Goal: Transaction & Acquisition: Obtain resource

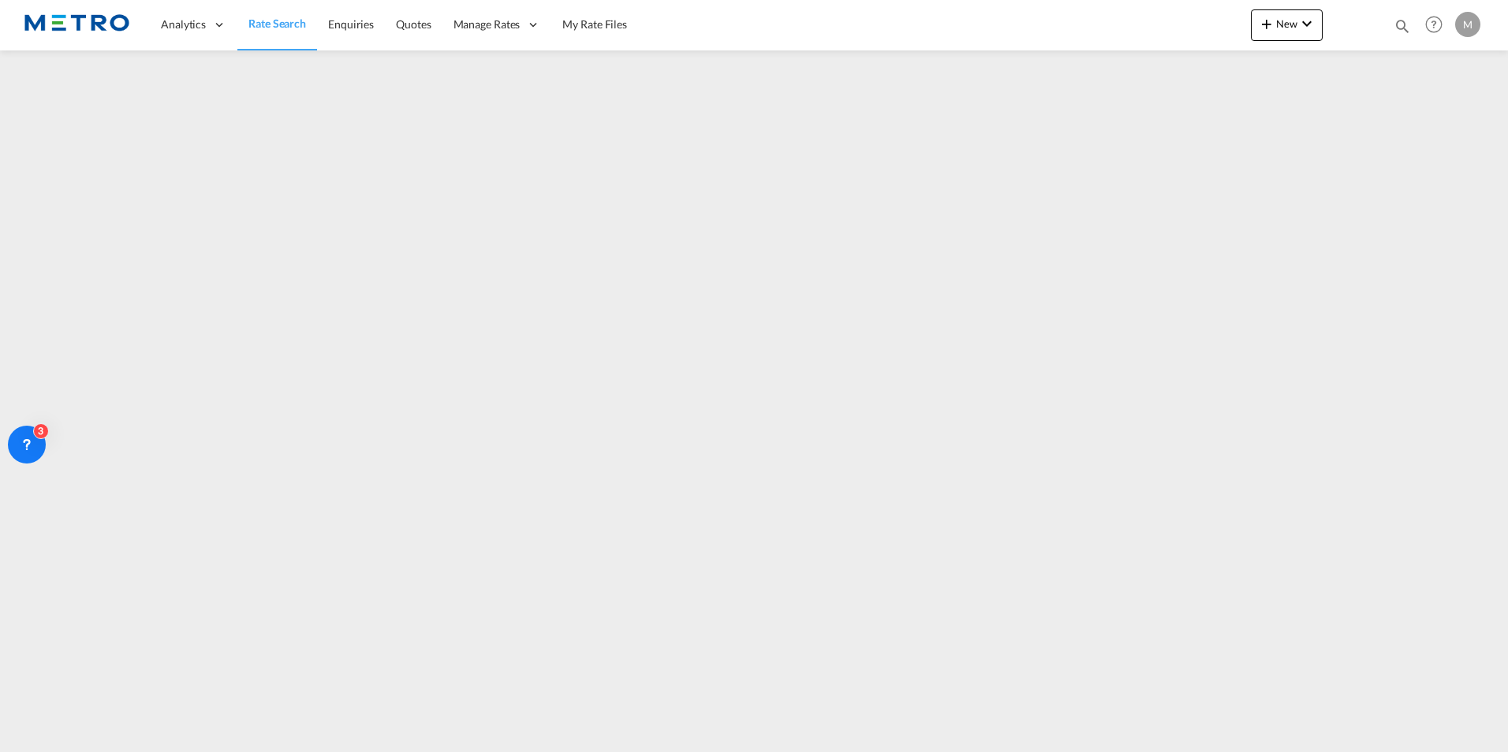
click at [88, 24] on img at bounding box center [77, 24] width 106 height 35
click at [269, 25] on span "Rate Search" at bounding box center [277, 23] width 58 height 13
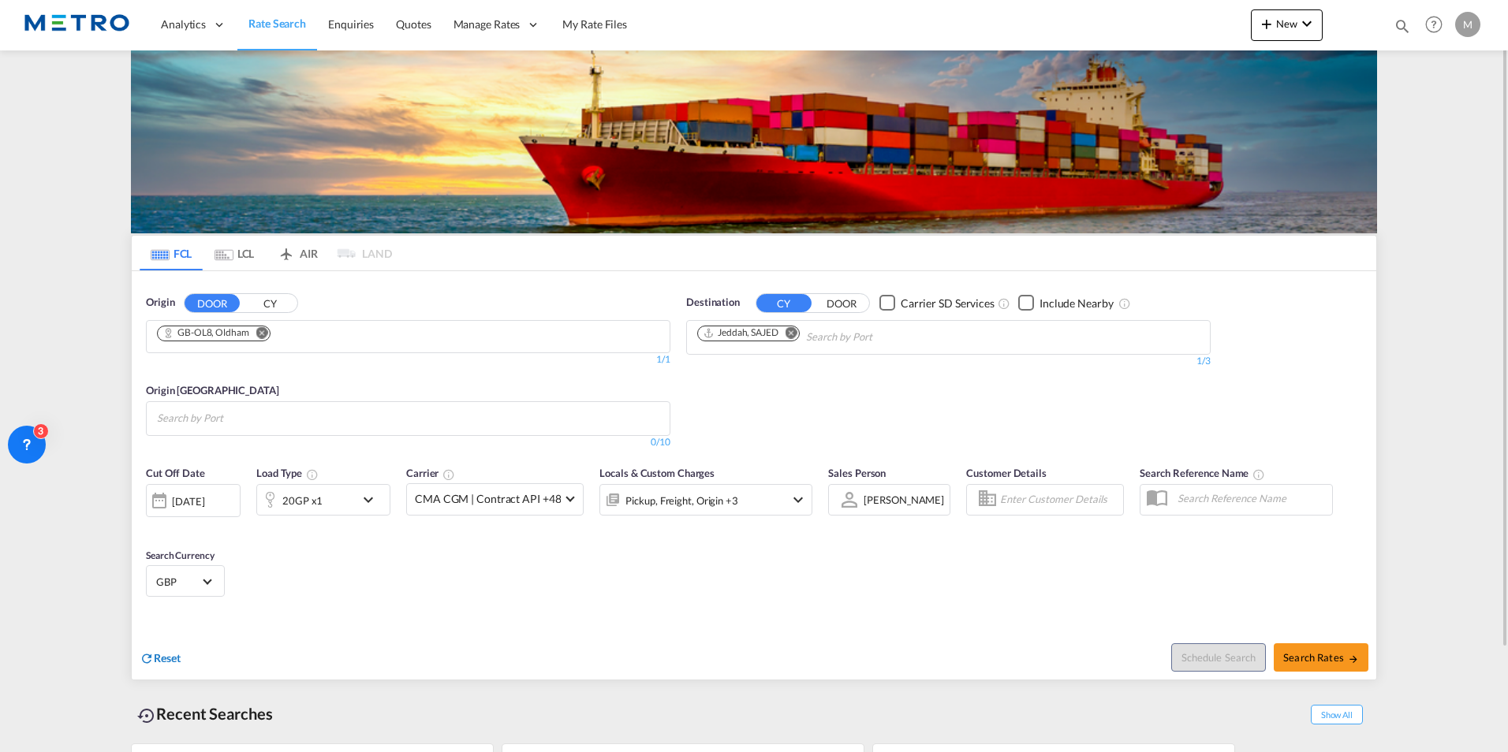
click at [153, 653] on md-icon "icon-refresh" at bounding box center [147, 658] width 14 height 14
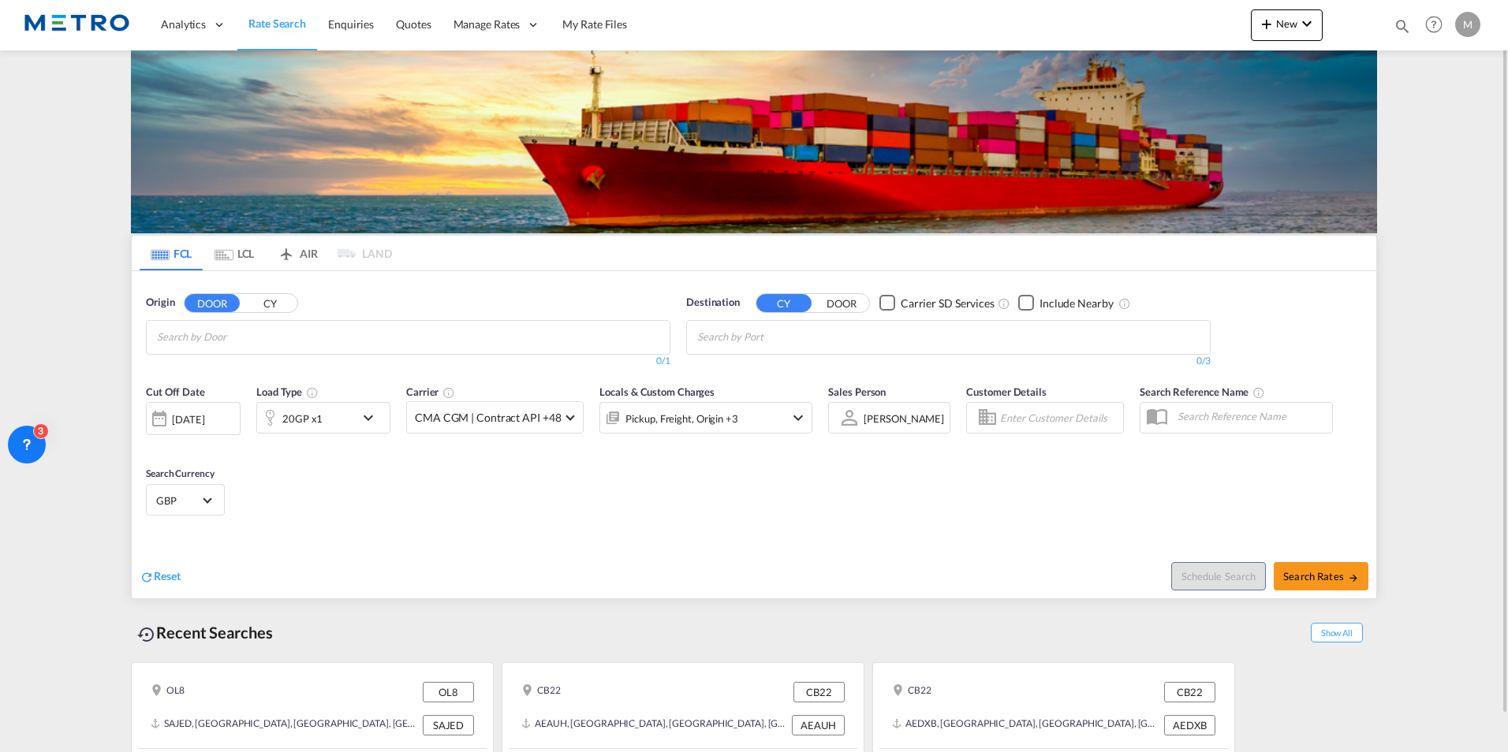
click at [293, 29] on span "Rate Search" at bounding box center [277, 23] width 58 height 13
click at [244, 351] on md-chips at bounding box center [408, 337] width 523 height 33
type input "sharpness"
type input "gl13"
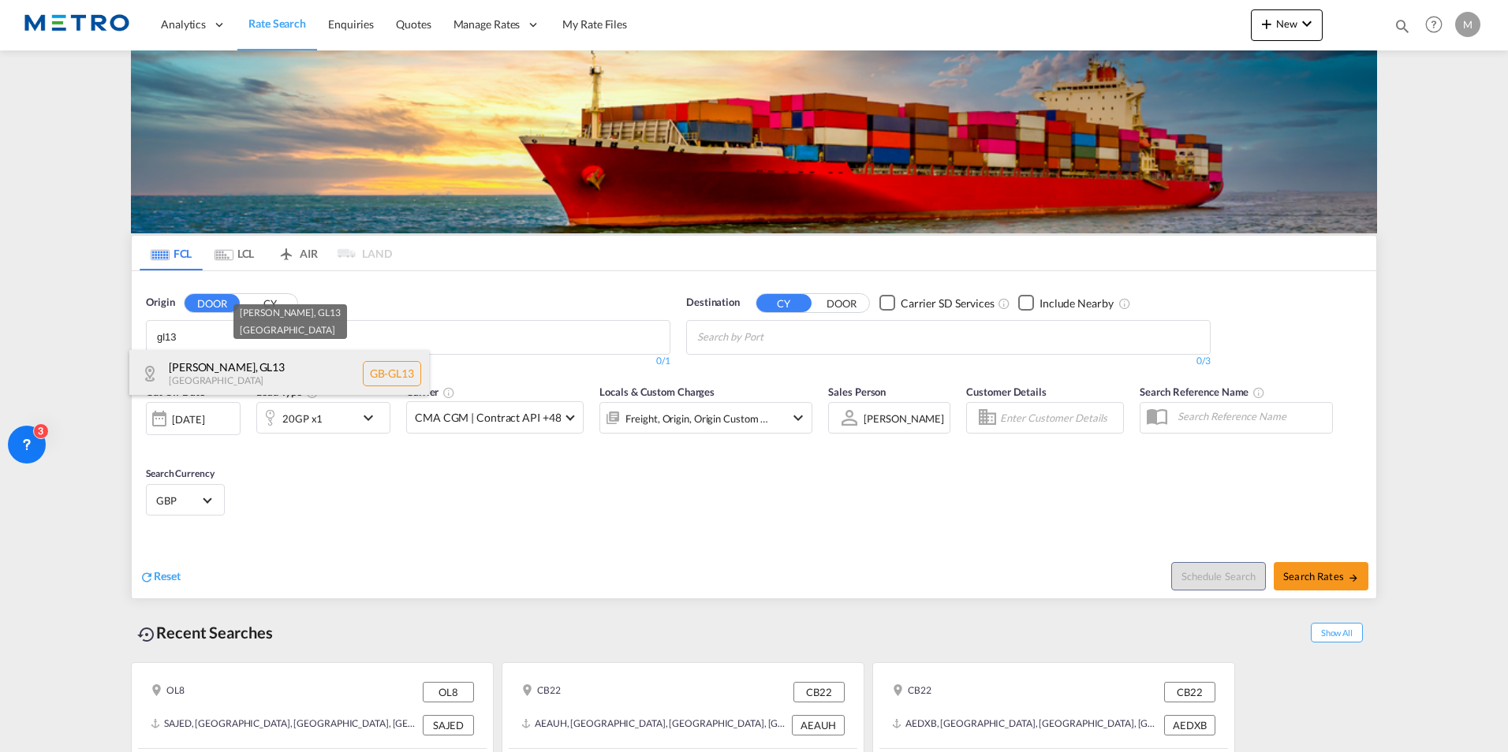
click at [287, 382] on div "[PERSON_NAME] , GL13 [GEOGRAPHIC_DATA] [GEOGRAPHIC_DATA]-GL13" at bounding box center [279, 373] width 300 height 47
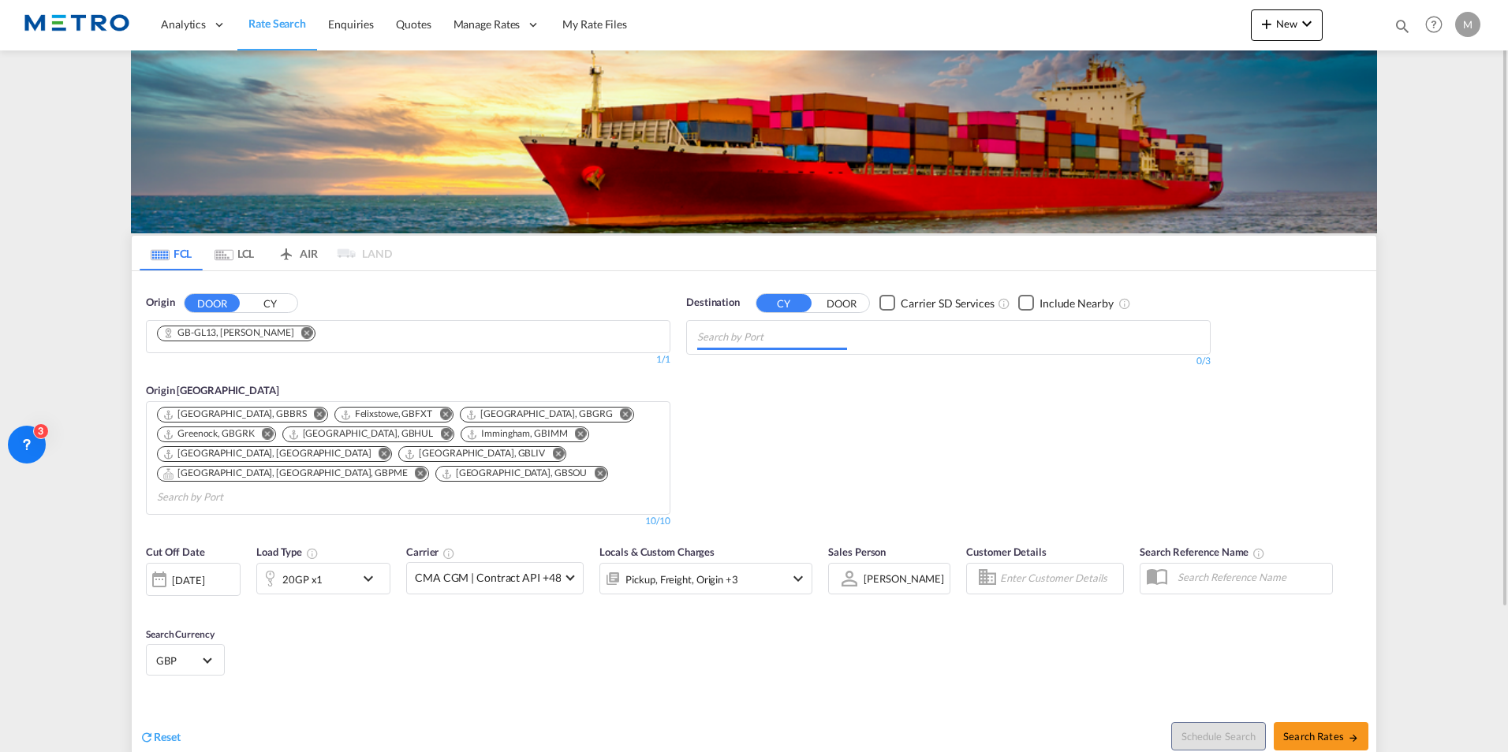
click at [804, 342] on input "Chips input." at bounding box center [772, 337] width 150 height 25
type input "[GEOGRAPHIC_DATA]"
drag, startPoint x: 801, startPoint y: 372, endPoint x: 787, endPoint y: 360, distance: 19.0
click at [800, 373] on div "[GEOGRAPHIC_DATA] [GEOGRAPHIC_DATA] ZACPT" at bounding box center [819, 373] width 300 height 47
click at [1328, 730] on span "Search Rates" at bounding box center [1321, 736] width 76 height 13
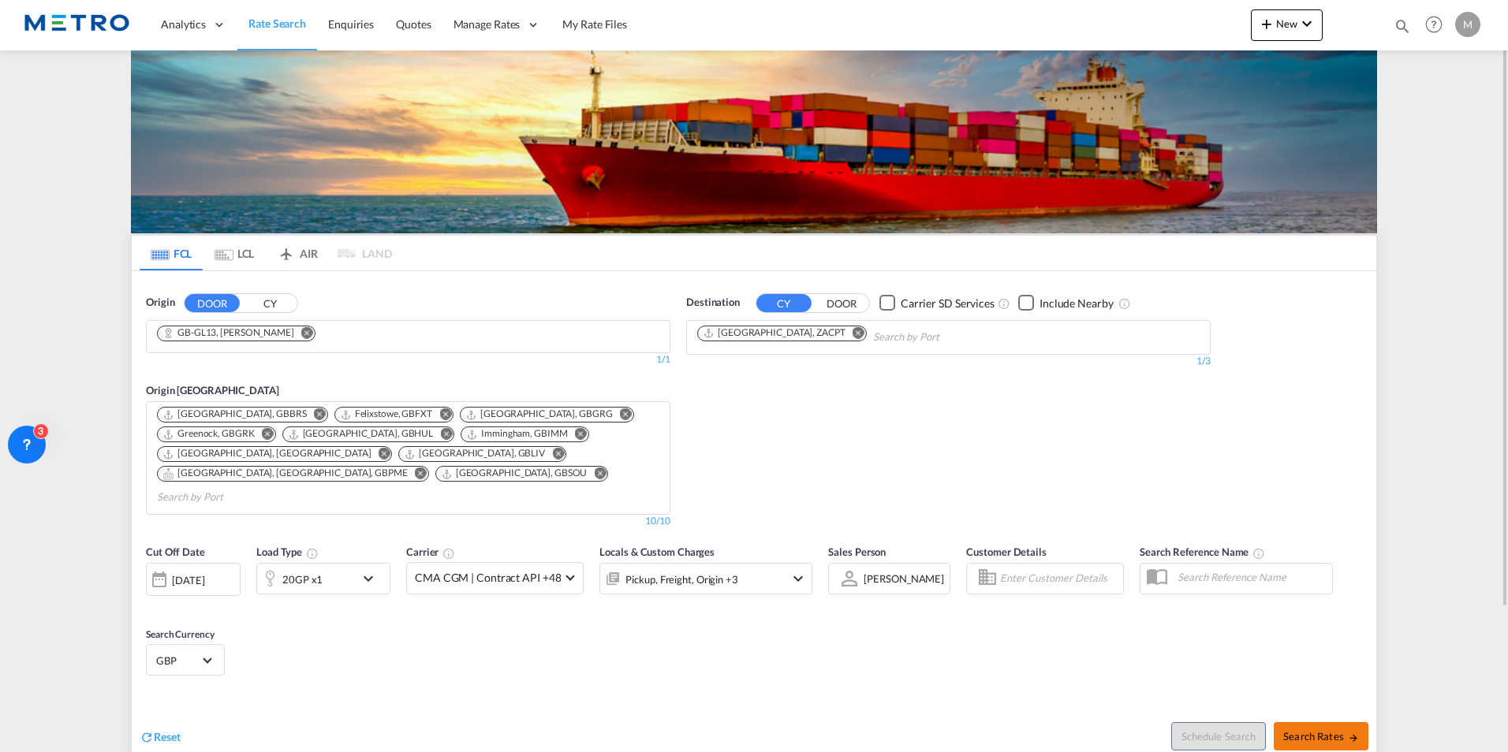
type input "GL13 to ZACPT / [DATE]"
